Goal: Information Seeking & Learning: Learn about a topic

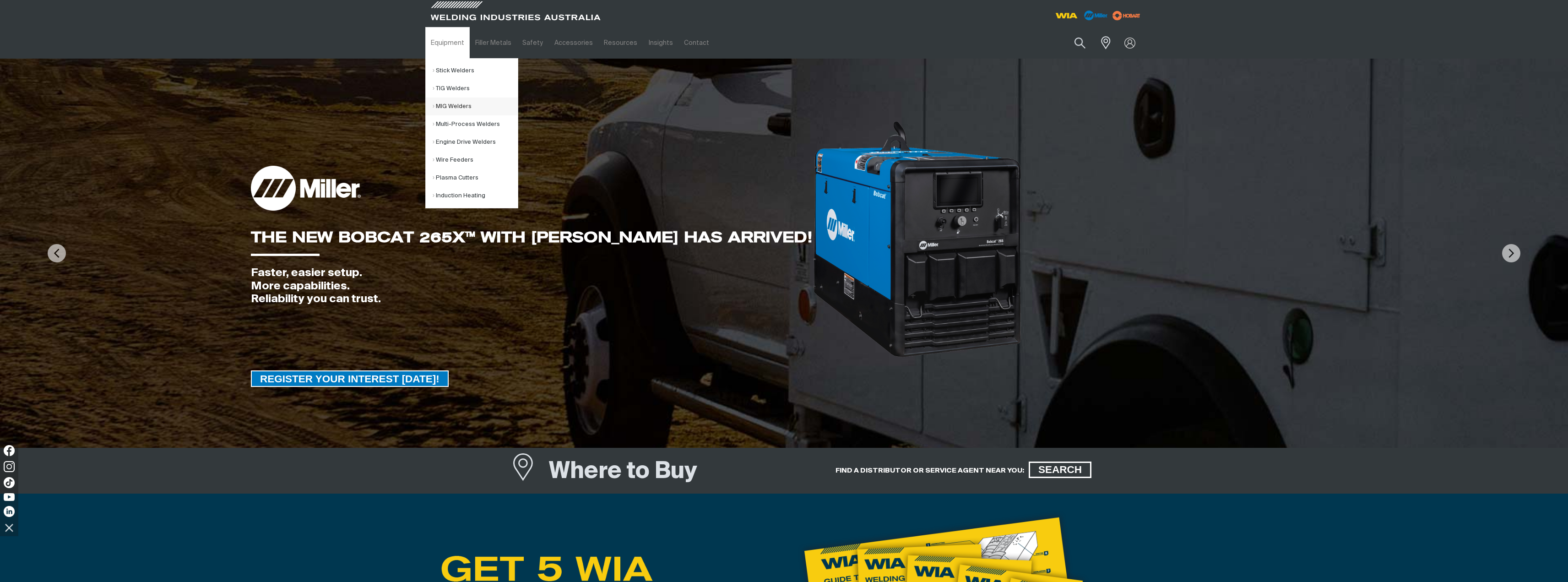
click at [460, 106] on link "MIG Welders" at bounding box center [475, 106] width 85 height 18
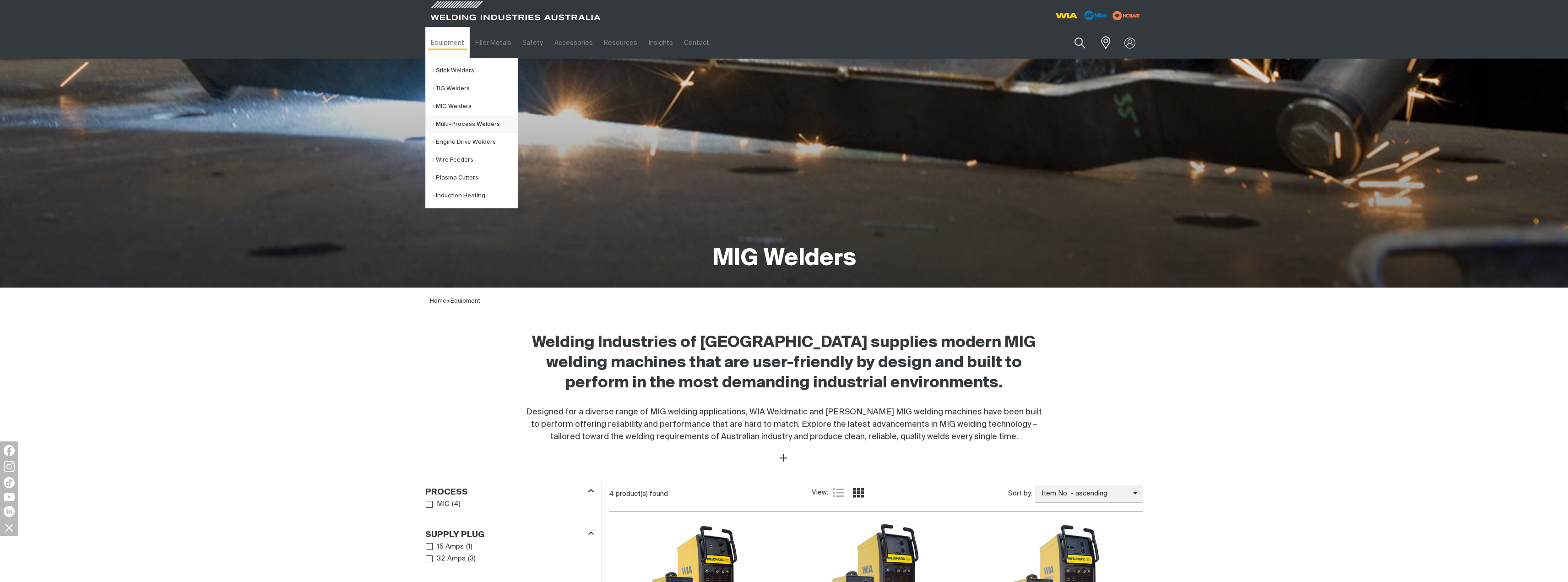
click at [461, 124] on link "Multi-Process Welders" at bounding box center [475, 124] width 85 height 18
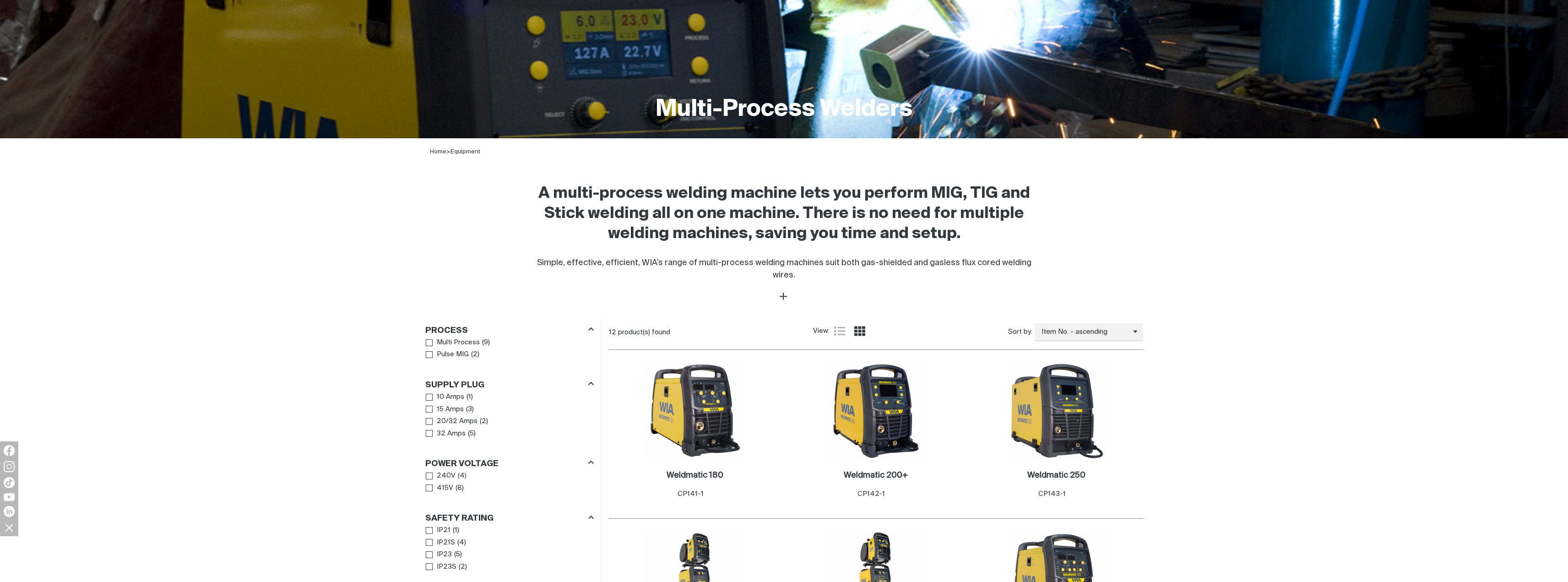
scroll to position [320, 0]
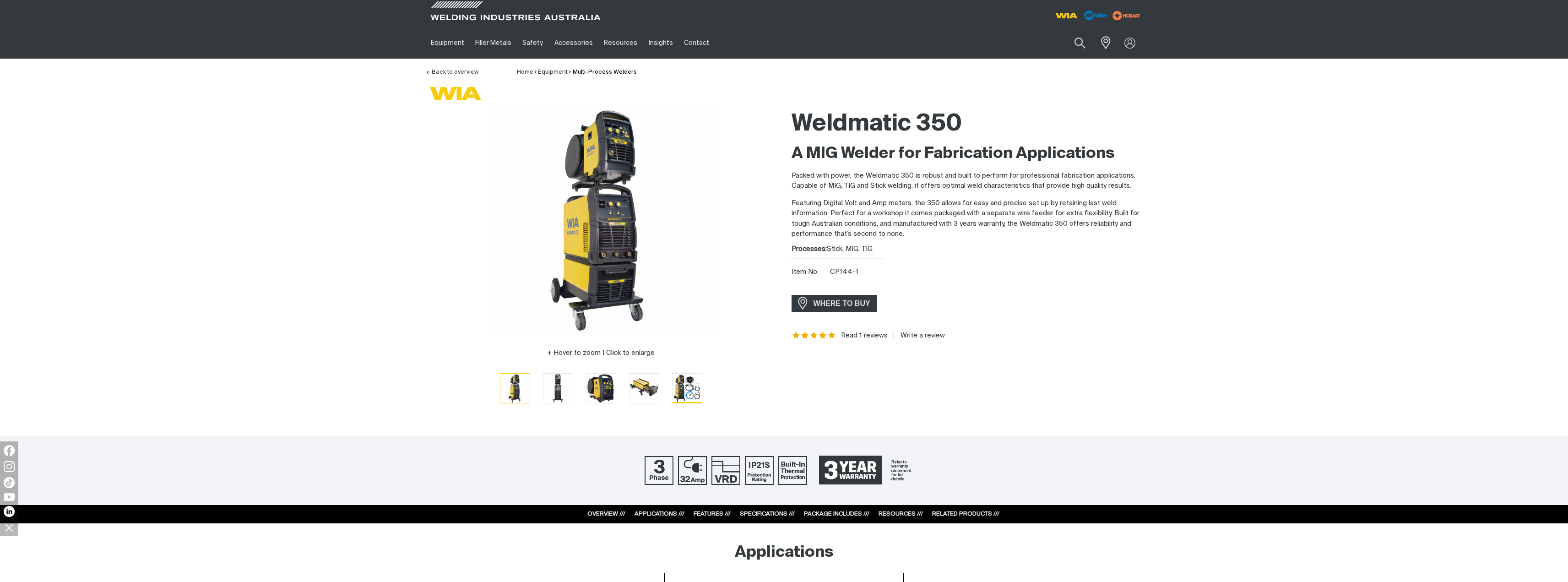
click at [695, 388] on img "Go to slide 5" at bounding box center [687, 388] width 29 height 29
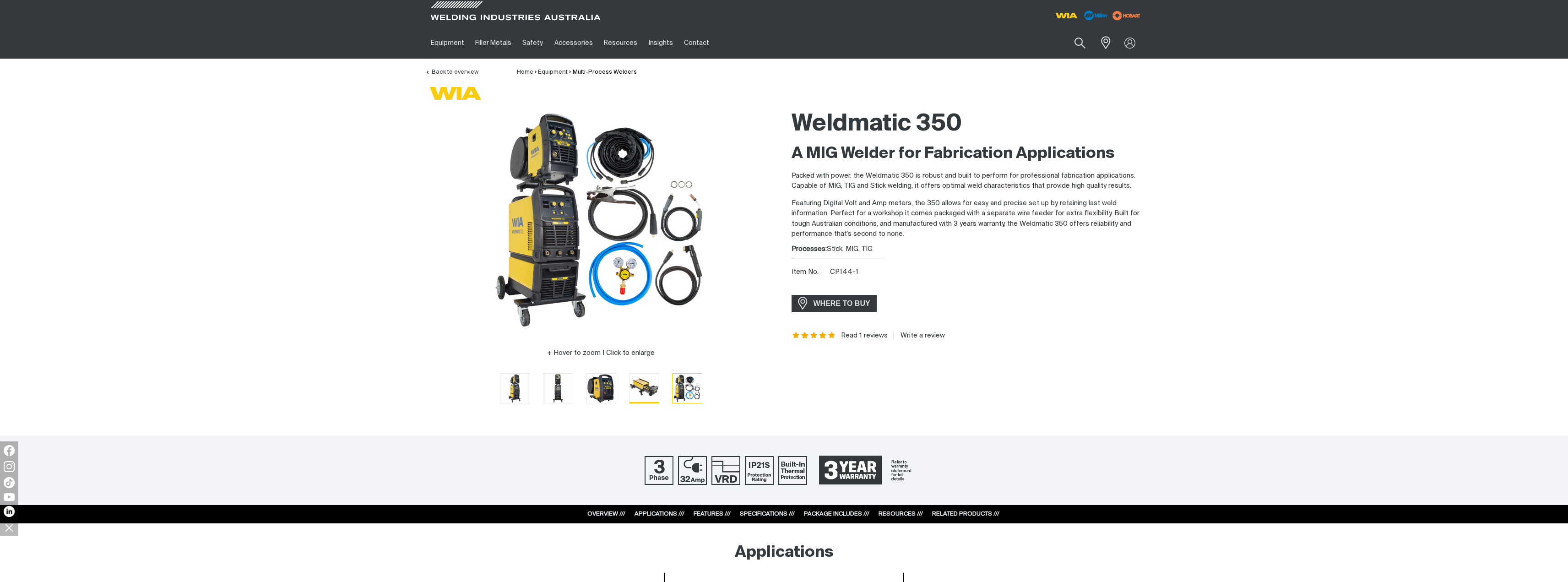
click at [648, 388] on img "Go to slide 4" at bounding box center [644, 388] width 29 height 29
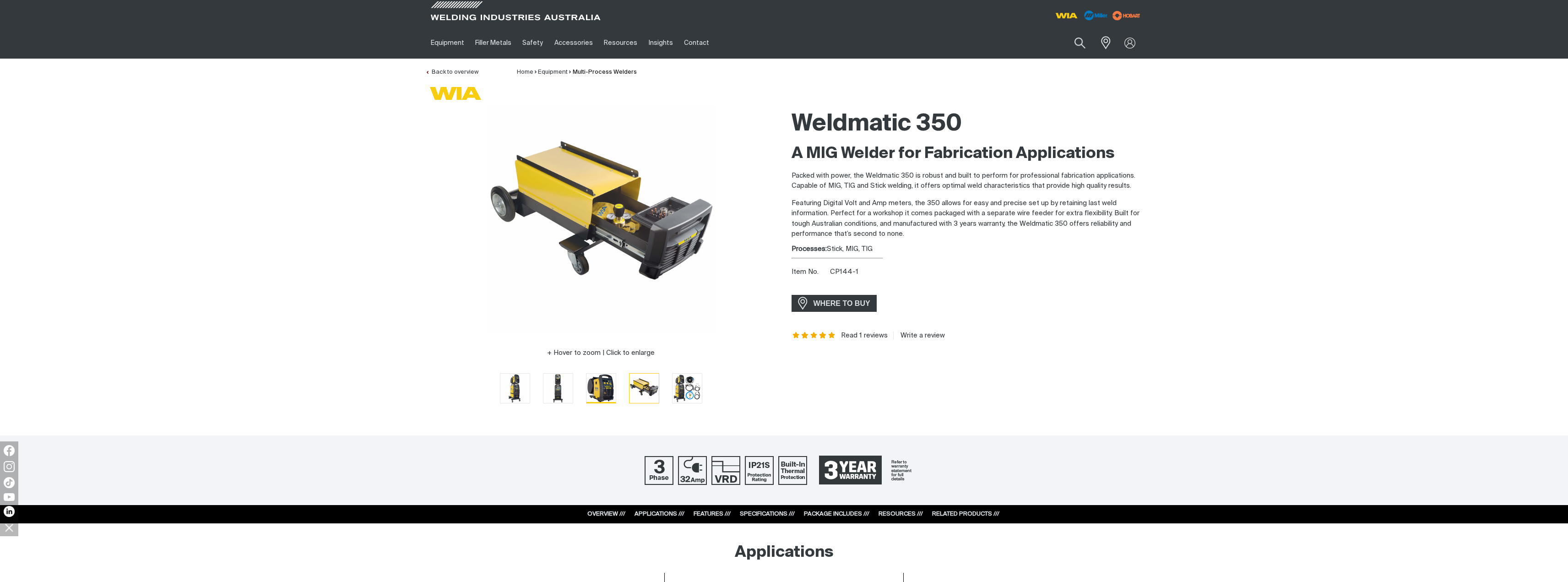
click at [604, 385] on img "Go to slide 3" at bounding box center [601, 388] width 29 height 29
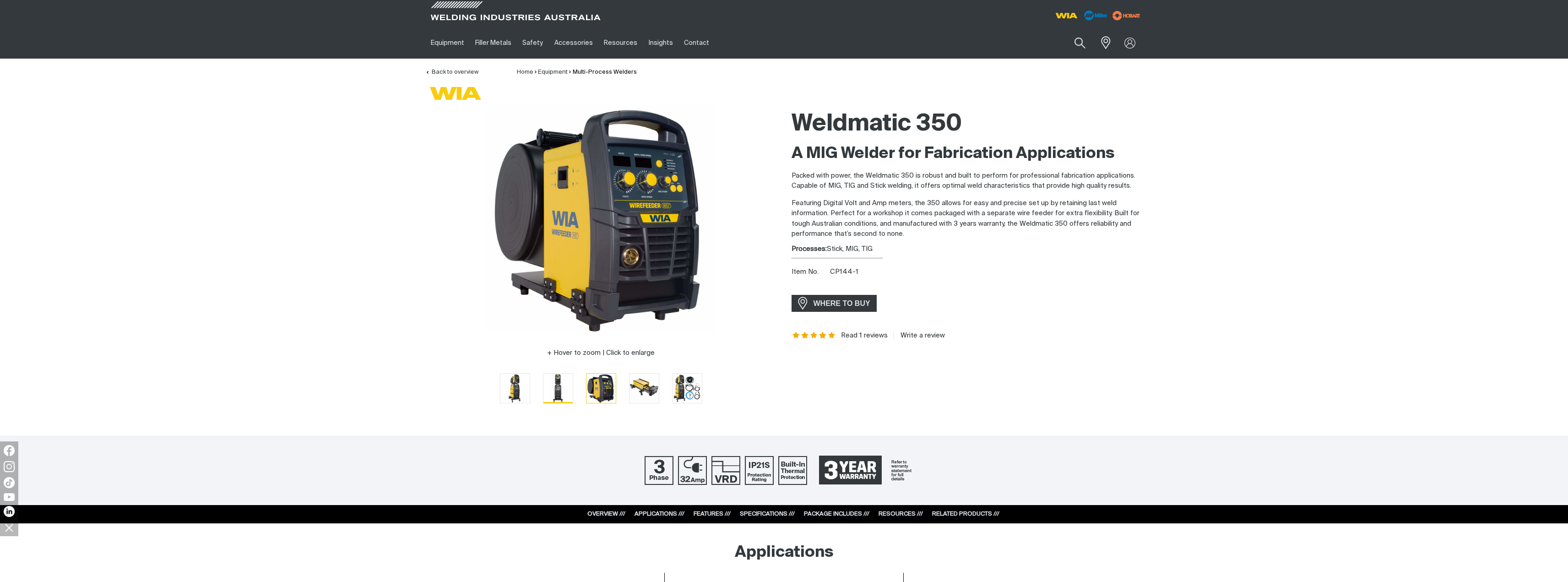
click at [555, 388] on img "Go to slide 2" at bounding box center [558, 388] width 29 height 29
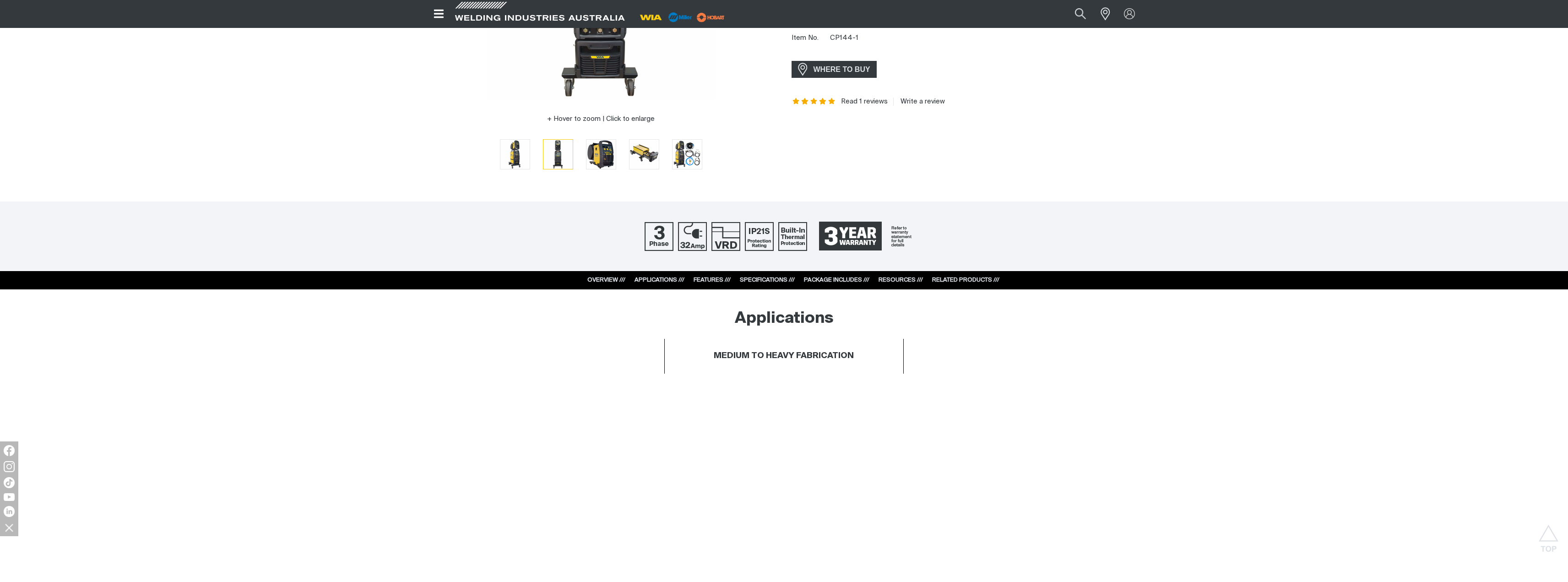
scroll to position [229, 0]
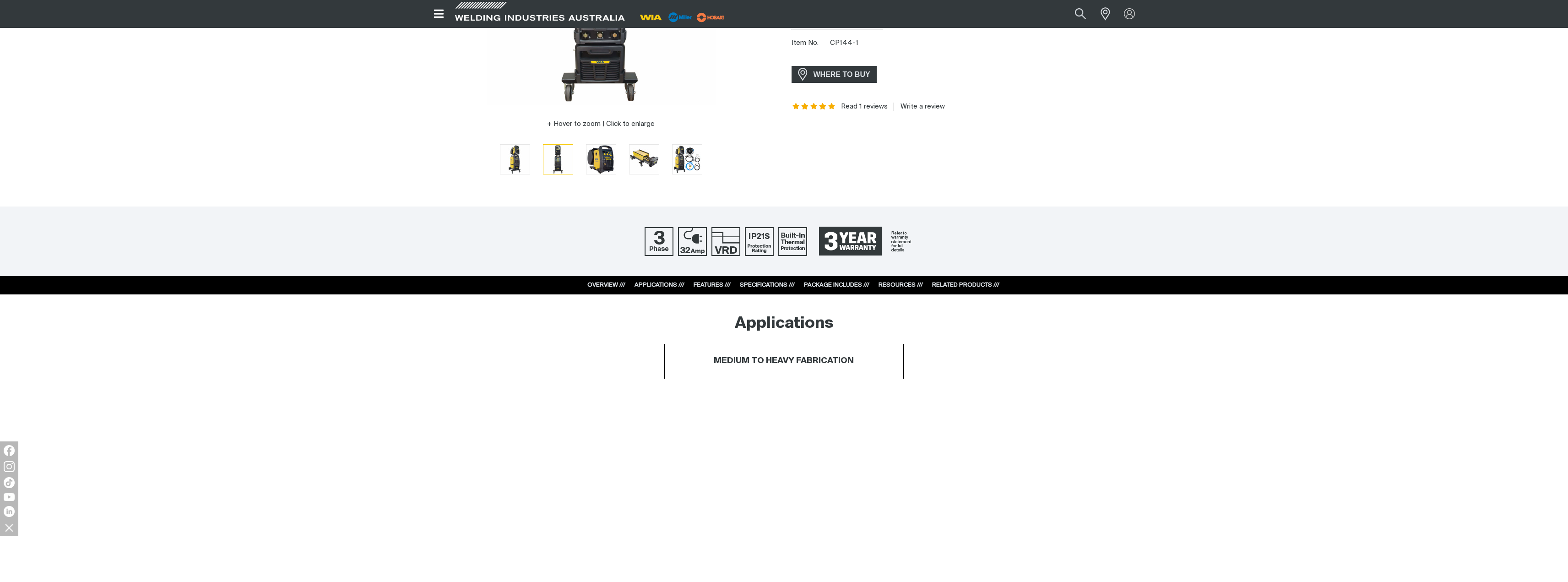
click at [768, 286] on link "SPECIFICATIONS ///" at bounding box center [767, 285] width 55 height 6
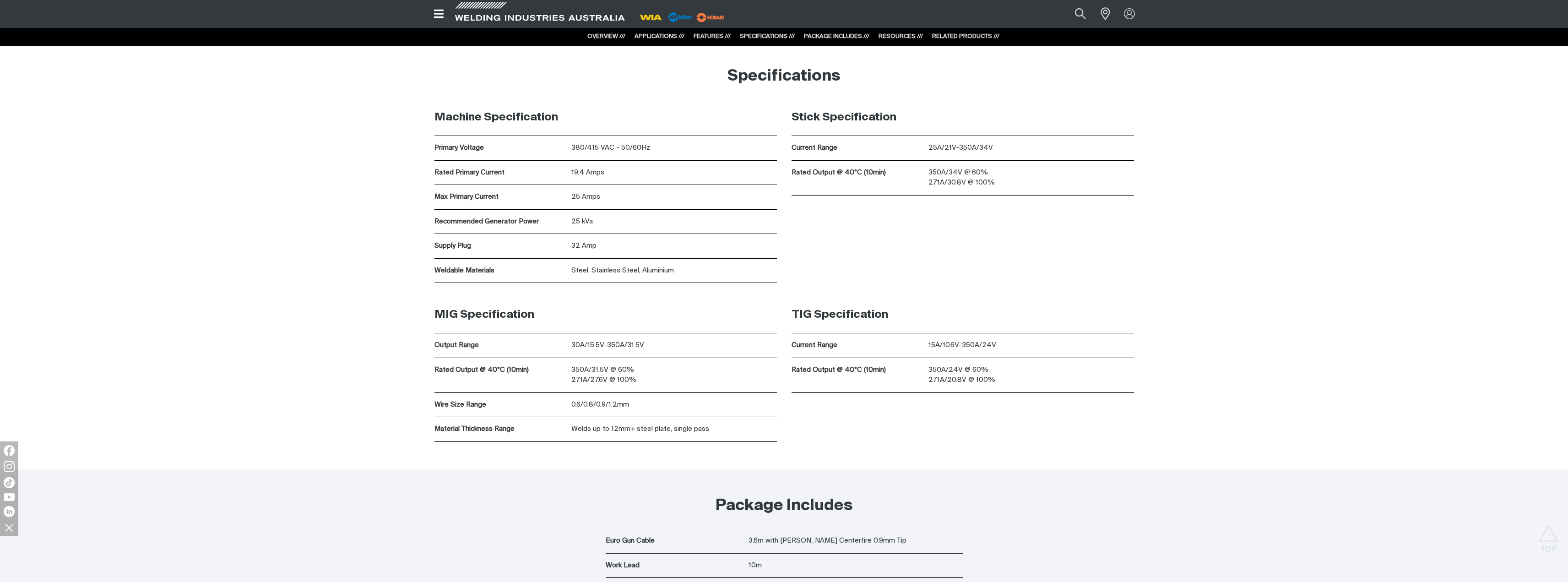
scroll to position [3175, 0]
